Goal: Information Seeking & Learning: Check status

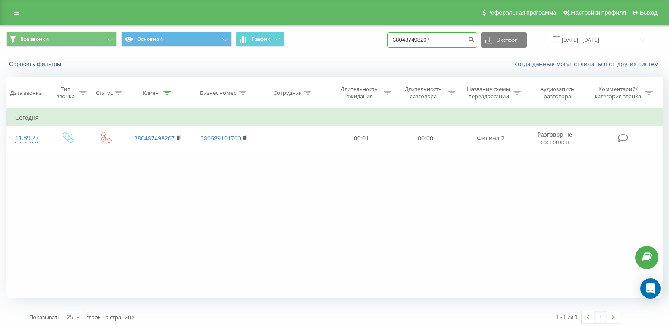
click at [449, 37] on input "380487498207" at bounding box center [433, 40] width 90 height 15
type input "3"
paste input "380933860458"
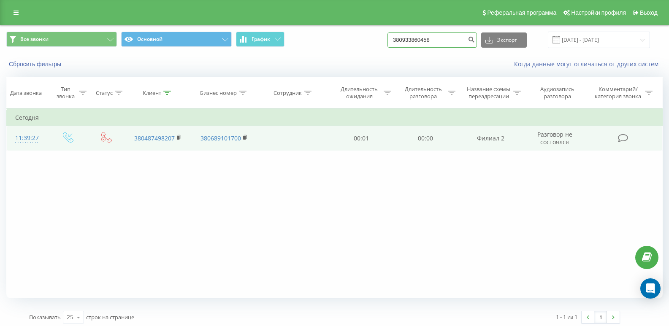
type input "380933860458"
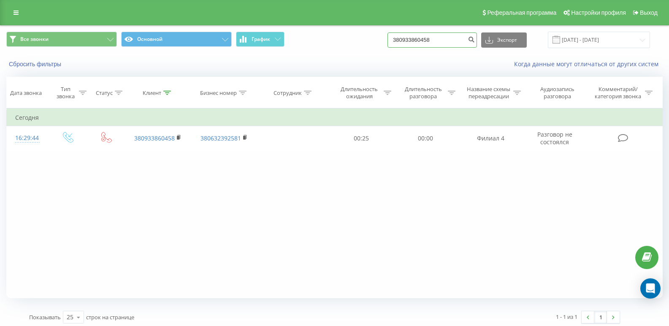
click at [447, 38] on input "380933860458" at bounding box center [433, 40] width 90 height 15
type input "3"
paste input "380509183481"
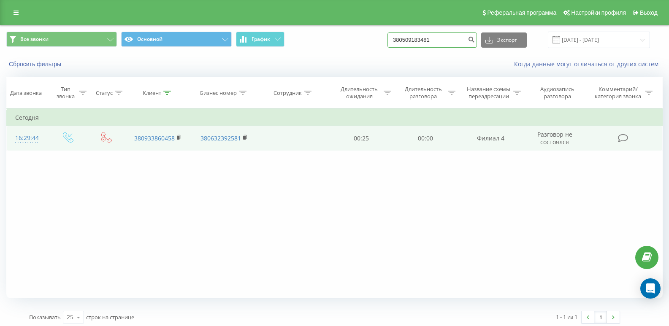
type input "380509183481"
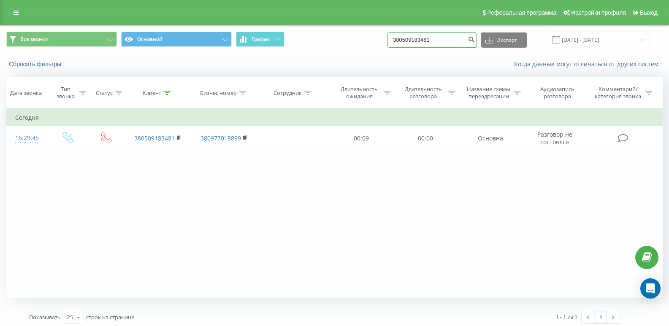
click at [460, 41] on input "380509183481" at bounding box center [433, 40] width 90 height 15
type input "3"
paste input "380934437249"
type input "380934437249"
